Goal: Information Seeking & Learning: Learn about a topic

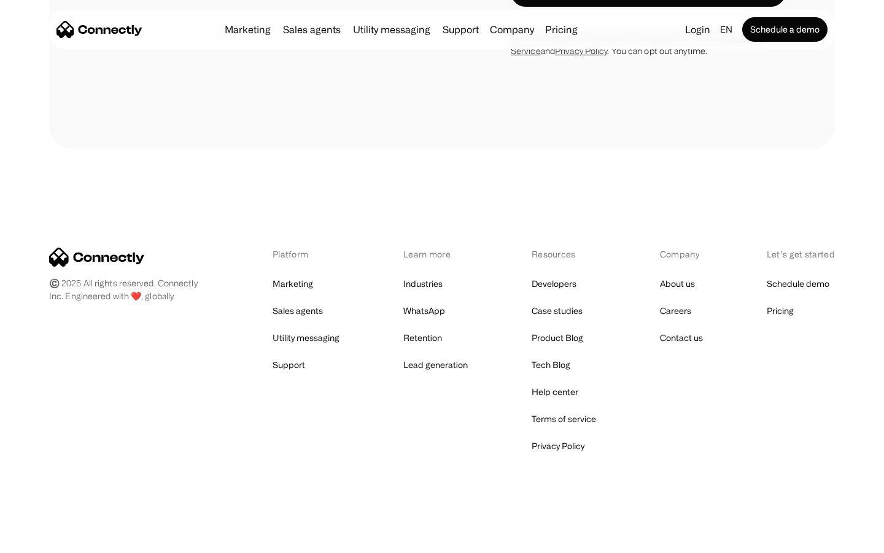
scroll to position [832, 0]
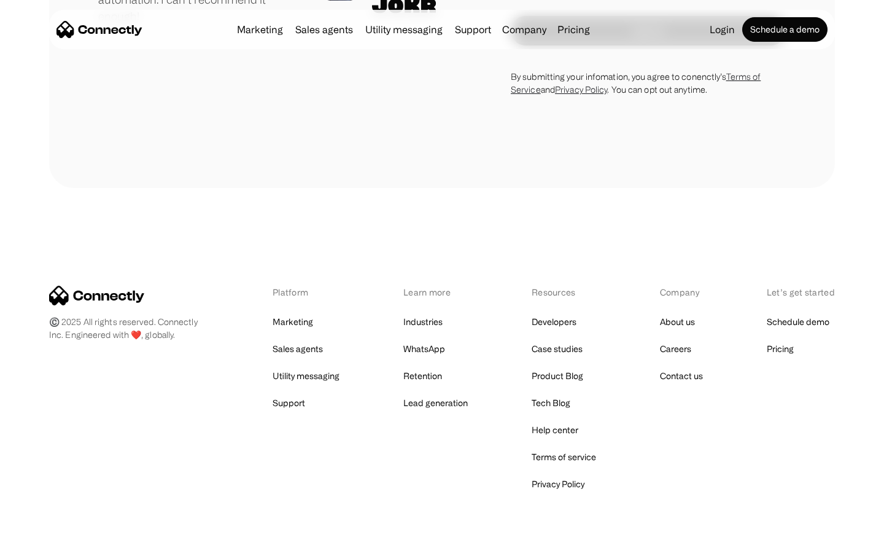
scroll to position [3418, 0]
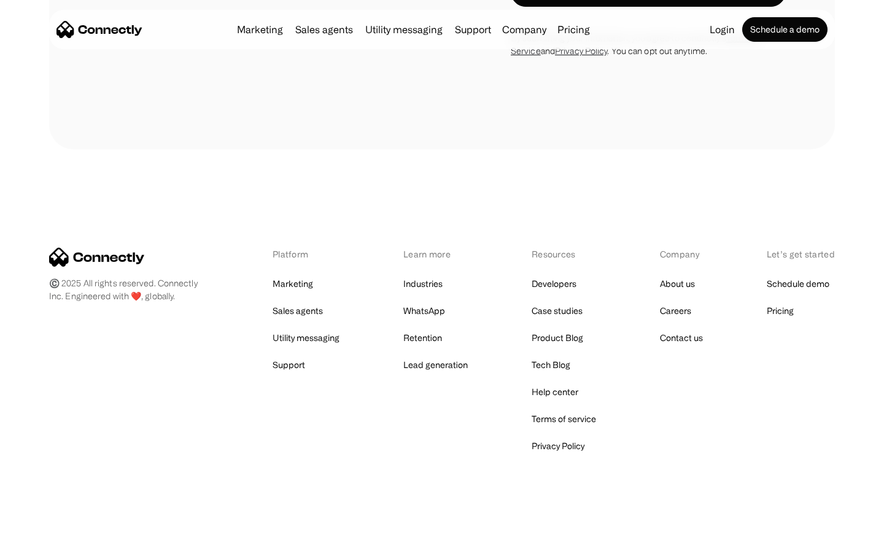
scroll to position [1341, 0]
